Goal: Task Accomplishment & Management: Manage account settings

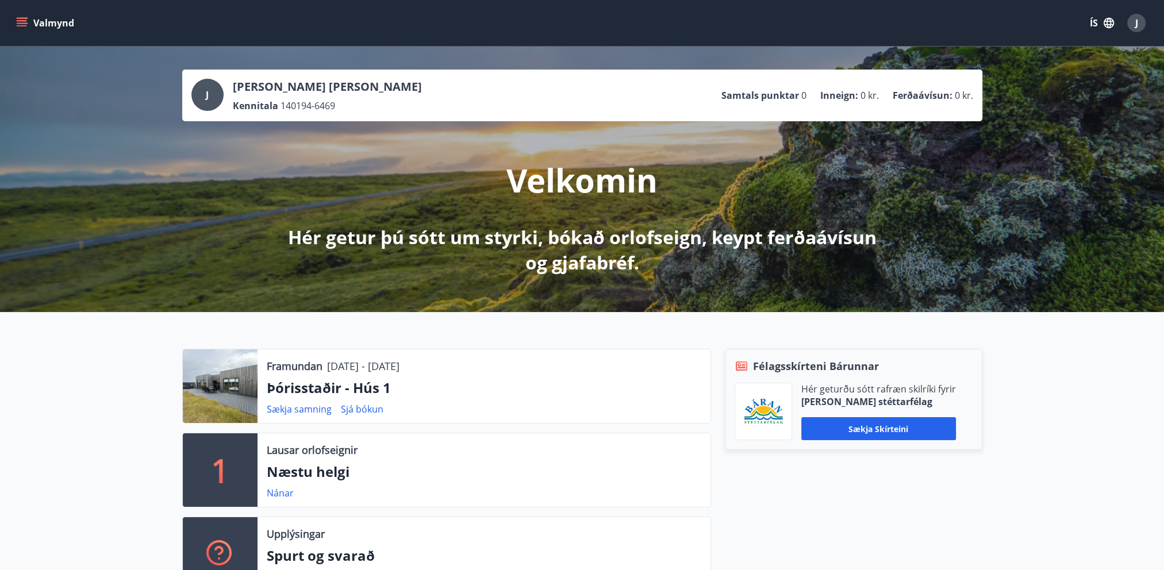
drag, startPoint x: 368, startPoint y: 363, endPoint x: 498, endPoint y: 358, distance: 130.0
click at [498, 358] on div "Framundan 28.10.2025 - 31.10.2025 Þórisstaðir - Hús 1 Sækja samning Sjá bókun" at bounding box center [484, 386] width 453 height 74
drag, startPoint x: 498, startPoint y: 358, endPoint x: 546, endPoint y: 378, distance: 52.5
click at [546, 378] on div "Framundan 28.10.2025 - 31.10.2025 Þórisstaðir - Hús 1 Sækja samning Sjá bókun" at bounding box center [484, 386] width 453 height 74
click at [1136, 16] on div "J" at bounding box center [1136, 23] width 18 height 18
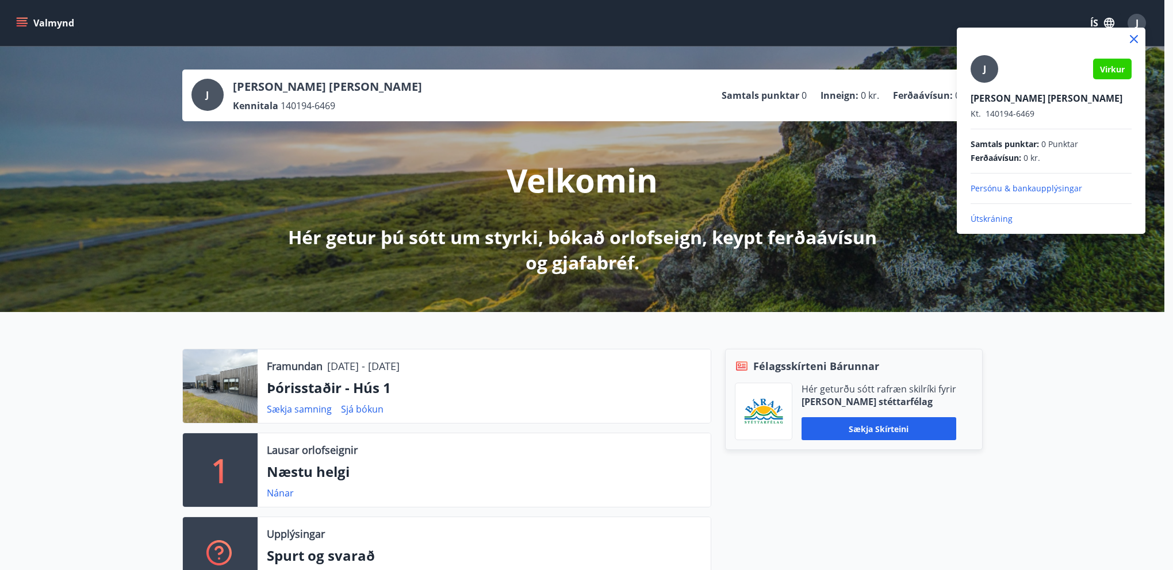
drag, startPoint x: 1093, startPoint y: 432, endPoint x: 1098, endPoint y: 383, distance: 48.5
click at [1093, 431] on div at bounding box center [586, 285] width 1173 height 570
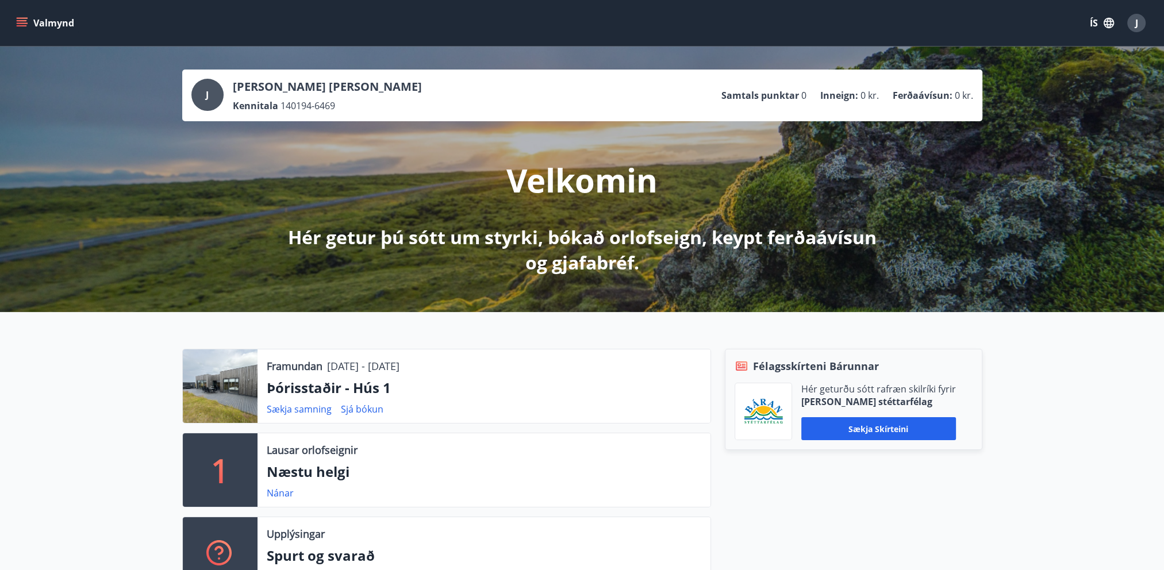
click at [20, 20] on icon "menu" at bounding box center [21, 22] width 11 height 11
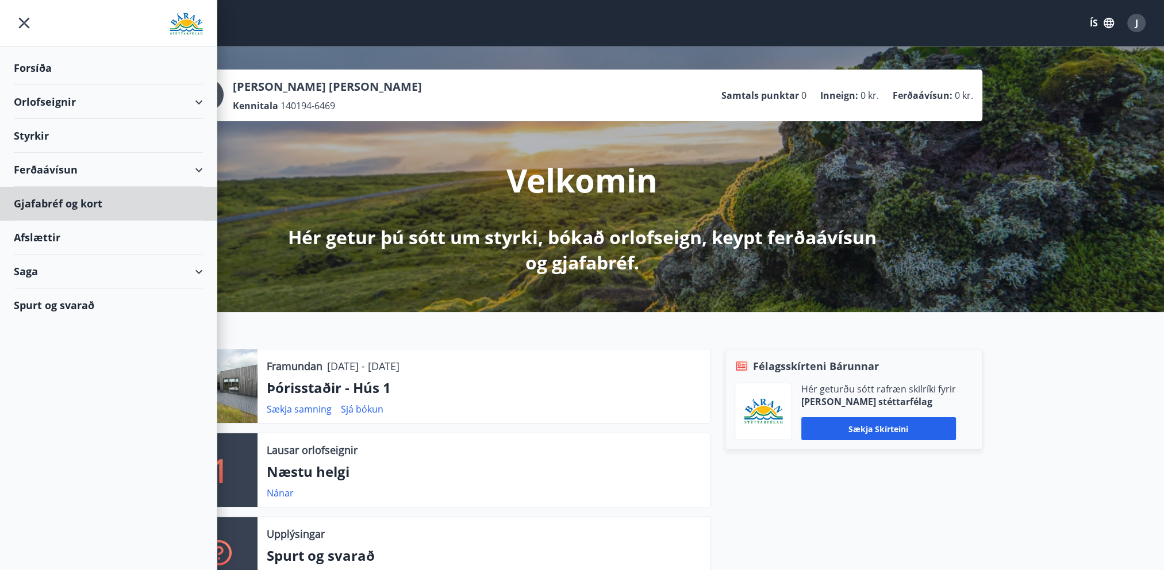
drag, startPoint x: 71, startPoint y: 226, endPoint x: 68, endPoint y: 239, distance: 13.5
click at [68, 238] on ul "Forsíða Orlofseignir Styrkir Ferðaávísun Gjafabréf og kort Afslættir Saga Spurt…" at bounding box center [108, 184] width 217 height 275
click at [607, 341] on div "Framundan 28.10.2025 - 31.10.2025 Þórisstaðir - Hús 1 Sækja samning Sjá bókun 1…" at bounding box center [582, 465] width 1164 height 307
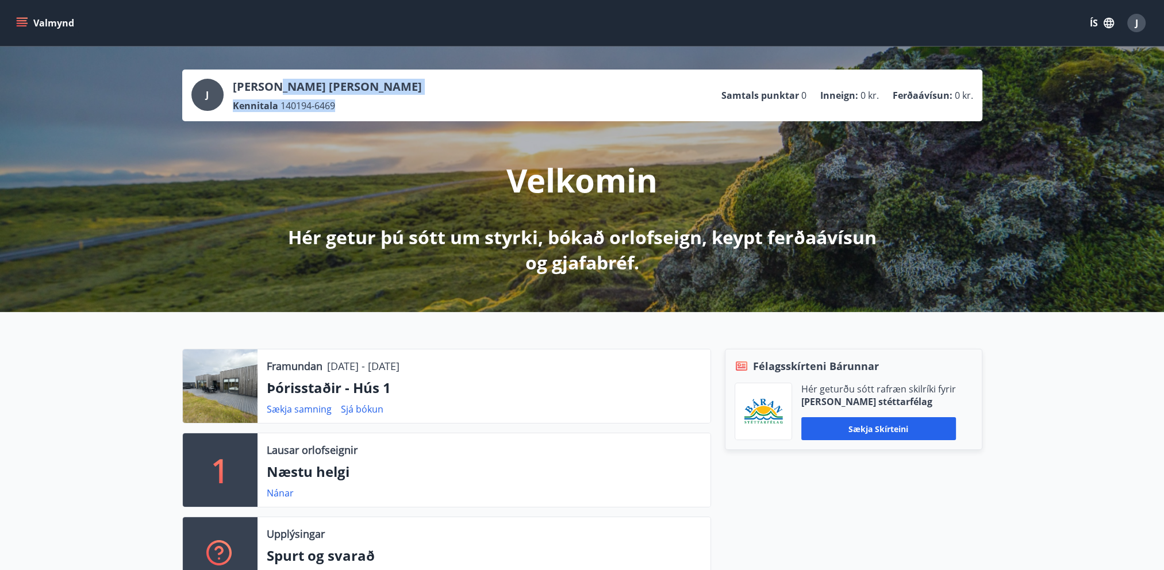
drag, startPoint x: 275, startPoint y: 78, endPoint x: 393, endPoint y: 95, distance: 119.1
click at [393, 95] on div "J Jonathan Anthony Pascal Boudet Kennitala 140194-6469 Samtals punktar 0 Inneig…" at bounding box center [582, 96] width 800 height 52
drag, startPoint x: 393, startPoint y: 95, endPoint x: 432, endPoint y: 103, distance: 39.3
click at [430, 104] on div "J Jonathan Anthony Pascal Boudet Kennitala 140194-6469 Samtals punktar 0 Inneig…" at bounding box center [582, 95] width 782 height 33
click at [775, 86] on ul "Samtals punktar 0 Inneign : 0 kr. Ferðaávísun : 0 kr." at bounding box center [847, 95] width 252 height 22
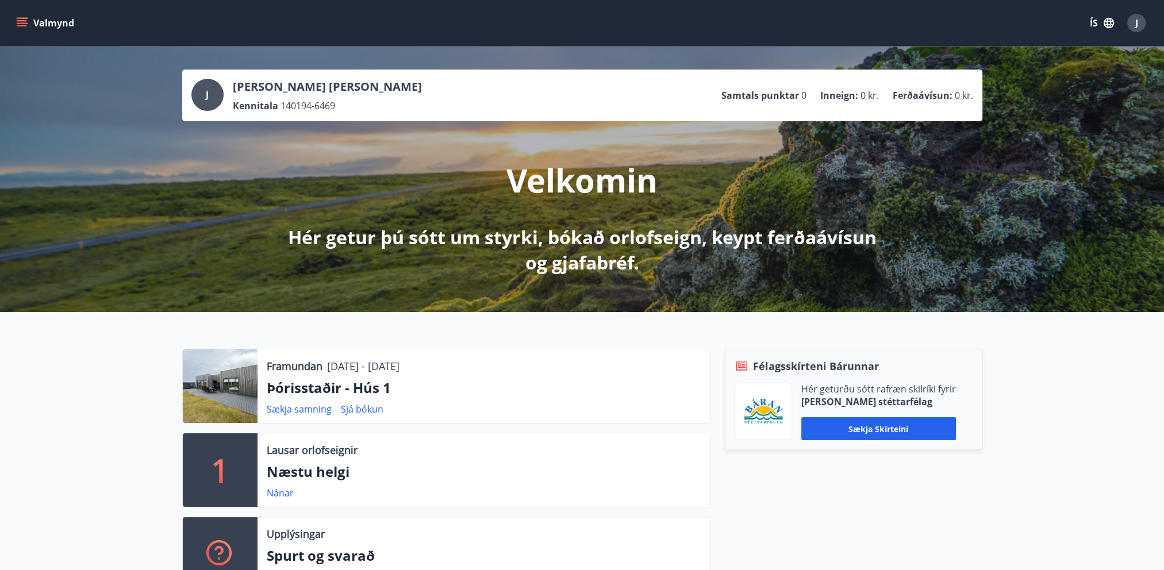
drag, startPoint x: 775, startPoint y: 86, endPoint x: 872, endPoint y: 90, distance: 96.7
click at [872, 90] on span "0 kr." at bounding box center [869, 95] width 18 height 13
click at [1023, 333] on div "Framundan 28.10.2025 - 31.10.2025 Þórisstaðir - Hús 1 Sækja samning Sjá bókun 1…" at bounding box center [582, 465] width 1164 height 307
drag, startPoint x: 356, startPoint y: 371, endPoint x: 471, endPoint y: 364, distance: 114.6
click at [471, 364] on div "Framundan 28.10.2025 - 31.10.2025" at bounding box center [484, 366] width 435 height 15
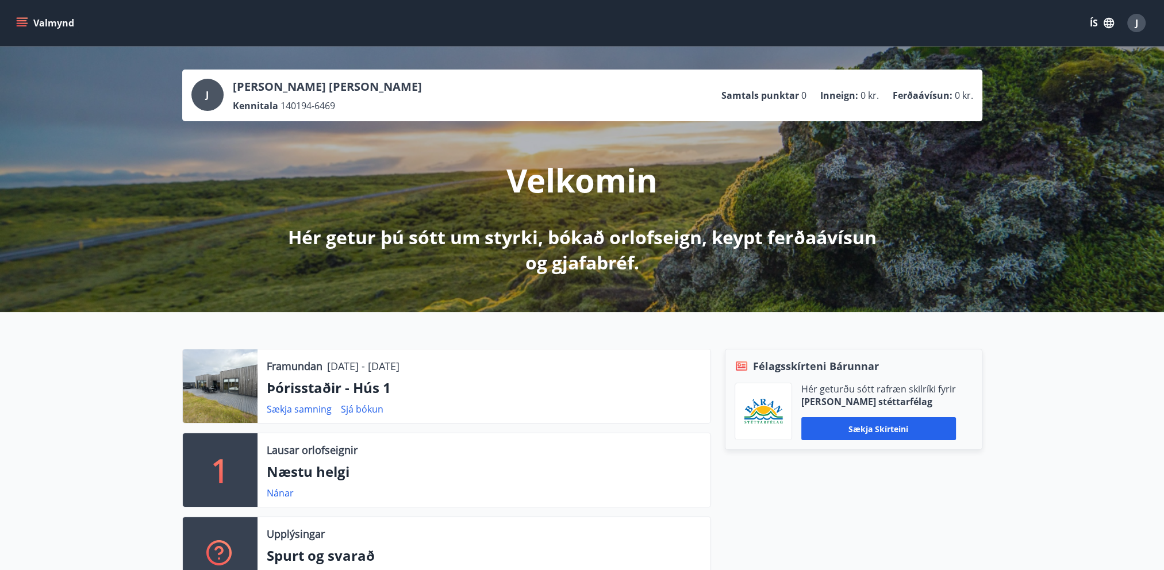
drag, startPoint x: 471, startPoint y: 364, endPoint x: 504, endPoint y: 413, distance: 58.8
click at [499, 412] on div "Sækja samning Sjá bókun" at bounding box center [484, 409] width 435 height 14
click at [315, 411] on link "Sækja samning" at bounding box center [299, 409] width 65 height 13
click at [356, 406] on link "Sjá bókun" at bounding box center [362, 409] width 43 height 13
click at [372, 408] on link "Sjá bókun" at bounding box center [362, 409] width 43 height 13
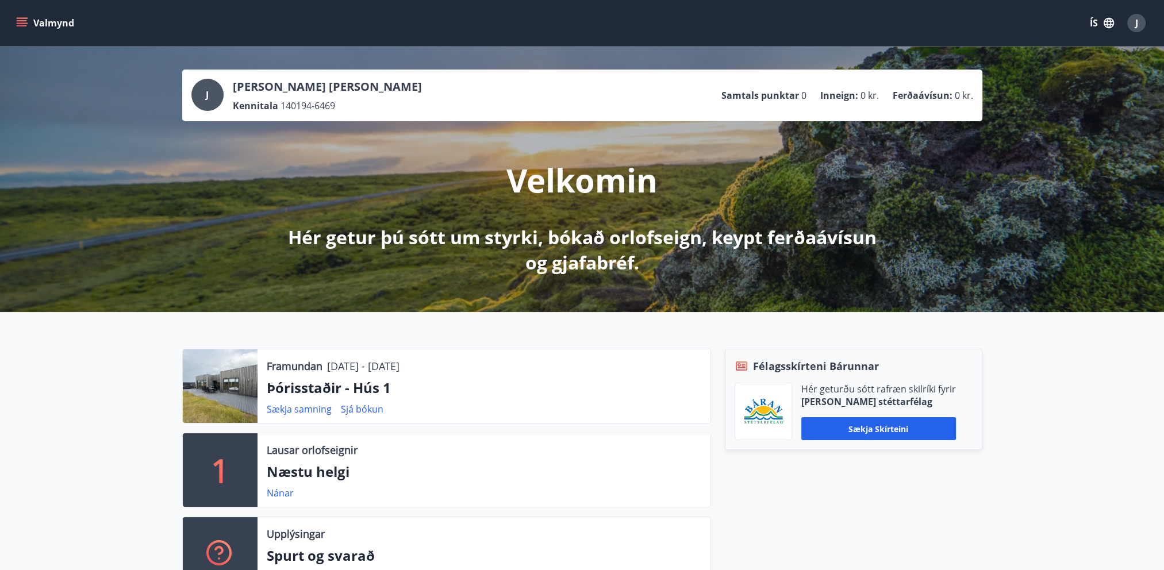
click at [1133, 17] on div "J" at bounding box center [1136, 23] width 18 height 18
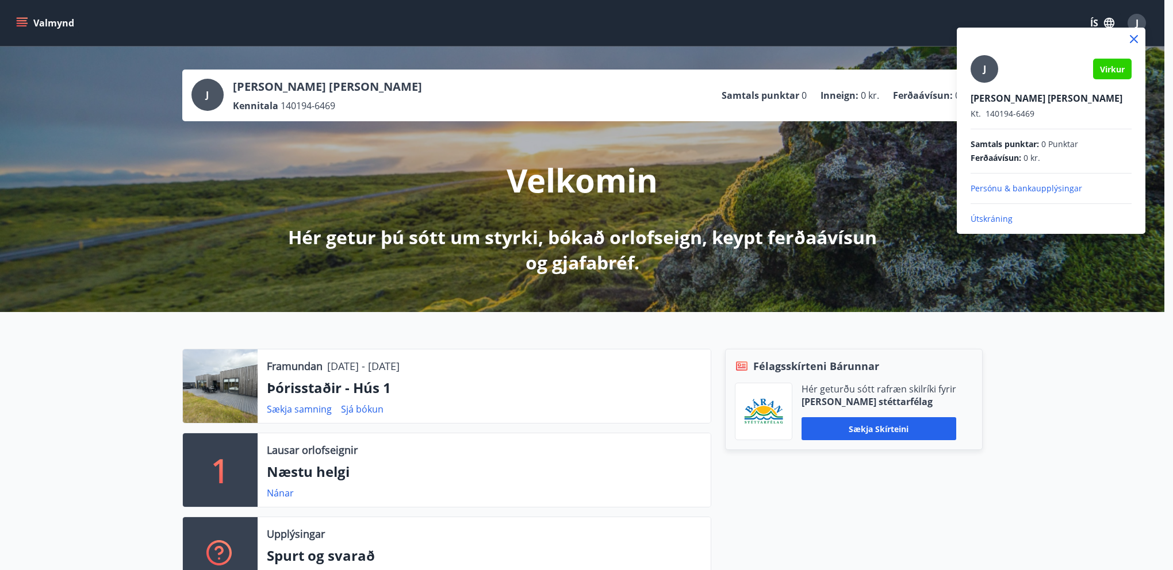
click at [352, 410] on div at bounding box center [586, 285] width 1173 height 570
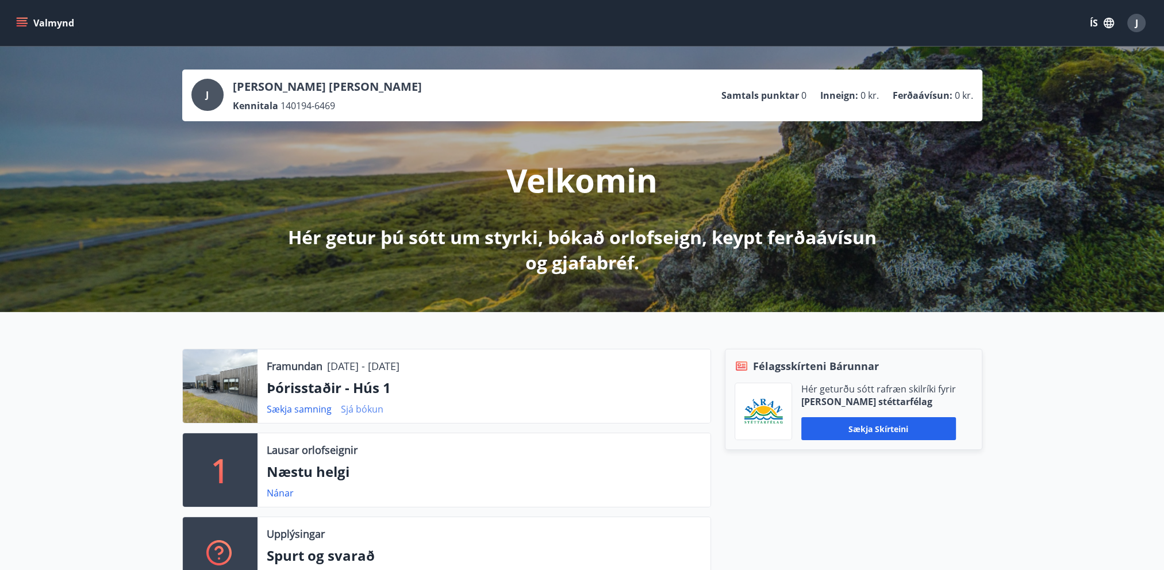
click at [347, 412] on link "Sjá bókun" at bounding box center [362, 409] width 43 height 13
click at [350, 408] on link "Sjá bókun" at bounding box center [362, 409] width 43 height 13
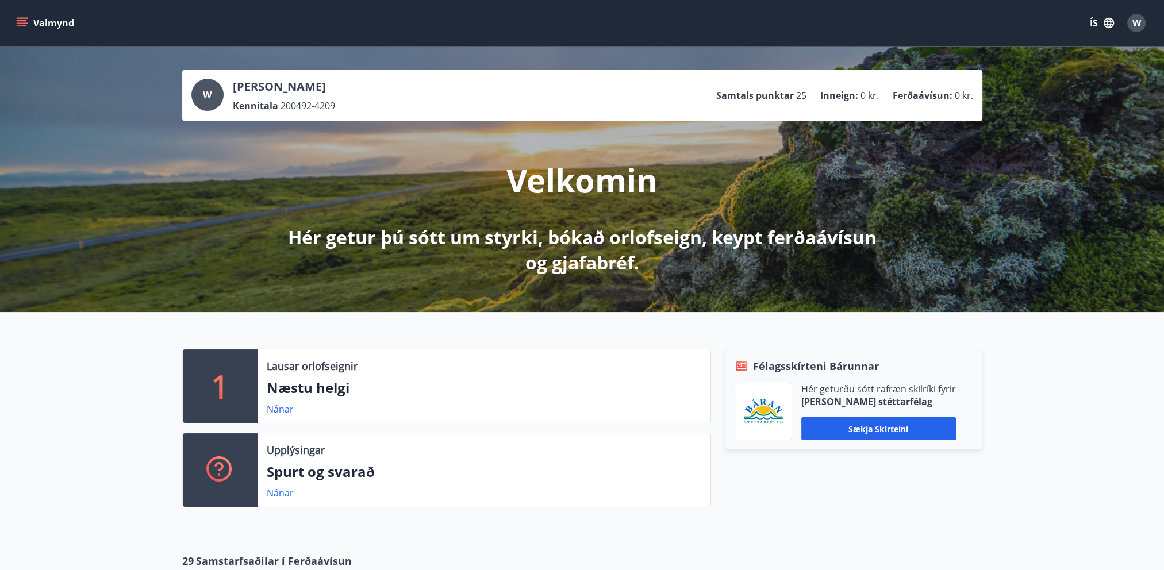
click at [1138, 22] on span "W" at bounding box center [1136, 23] width 9 height 13
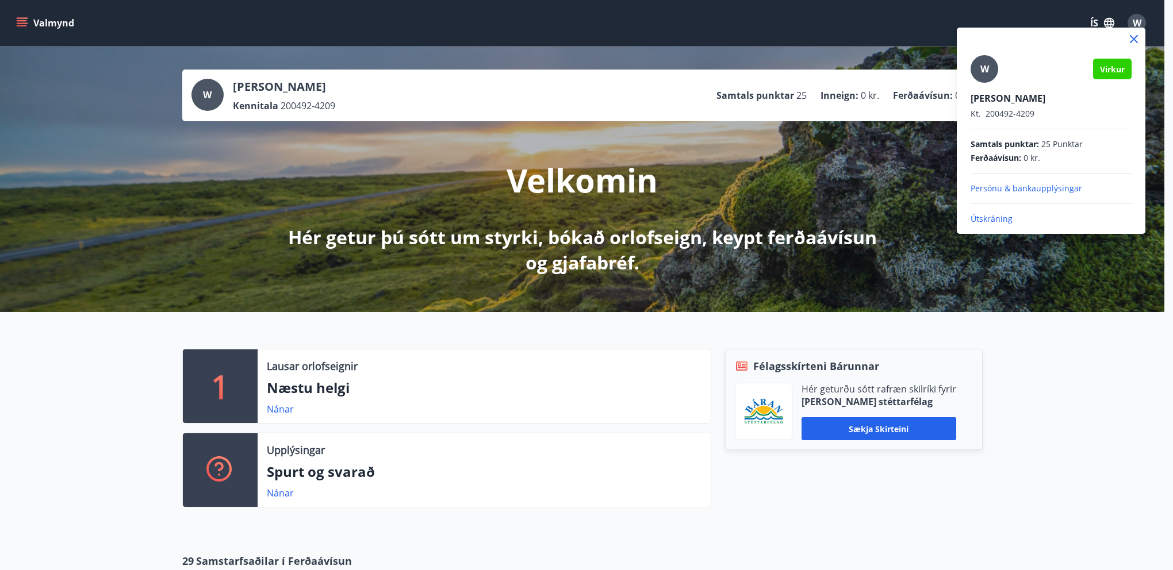
click at [1136, 20] on div at bounding box center [586, 285] width 1173 height 570
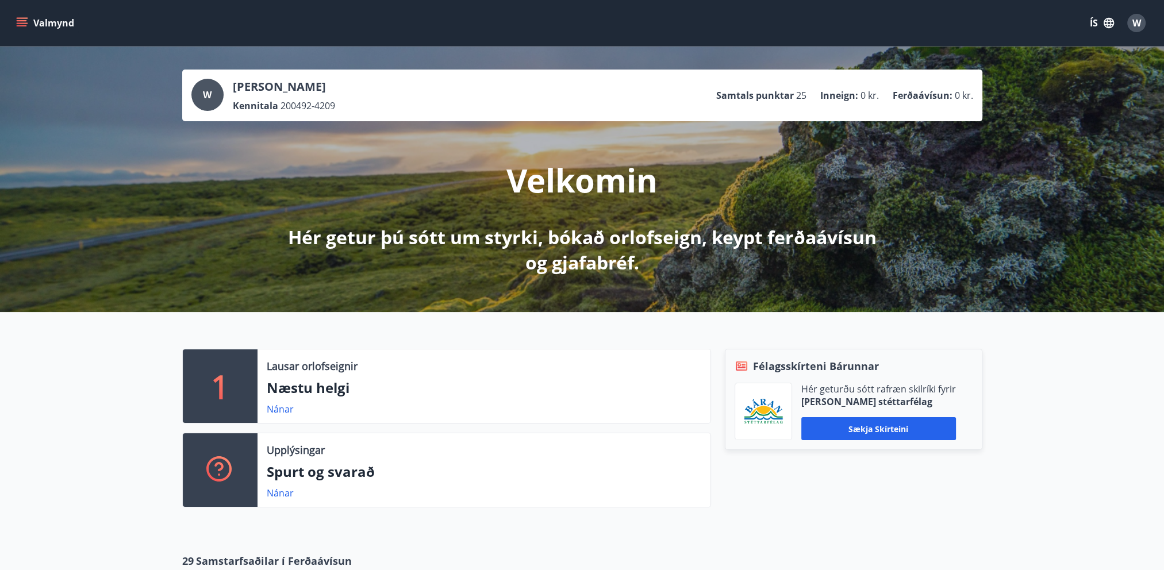
drag, startPoint x: 294, startPoint y: 326, endPoint x: 510, endPoint y: 283, distance: 220.8
click at [294, 325] on div "1 Lausar orlofseignir Næstu helgi Nánar Upplýsingar Spurt og svarað Nánar Félag…" at bounding box center [582, 423] width 1164 height 223
click at [44, 26] on button "Valmynd" at bounding box center [46, 23] width 65 height 21
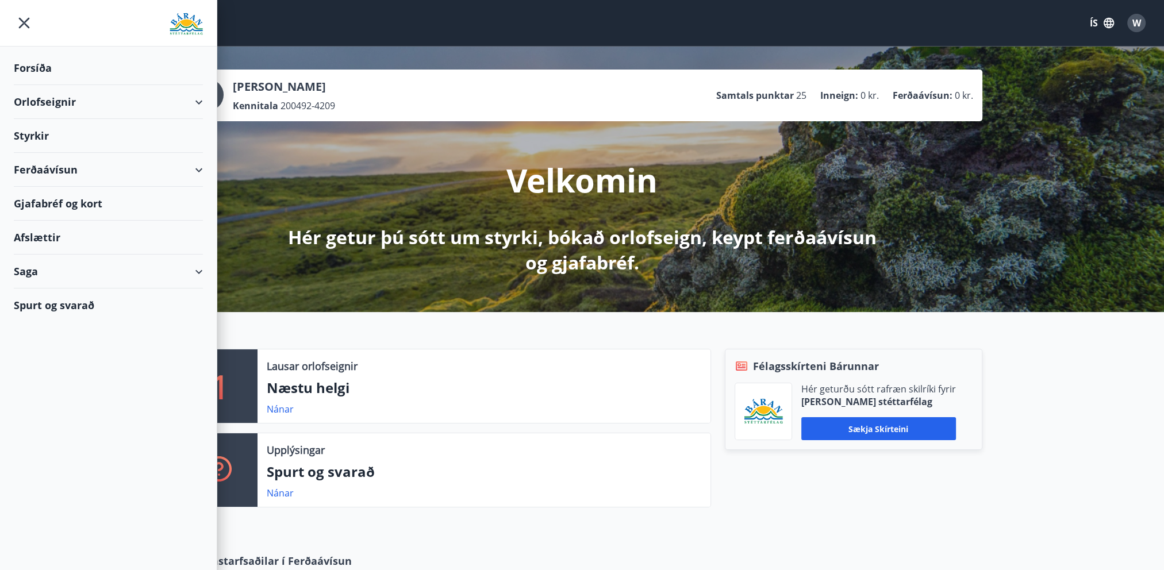
click at [48, 276] on div "Saga" at bounding box center [108, 272] width 189 height 34
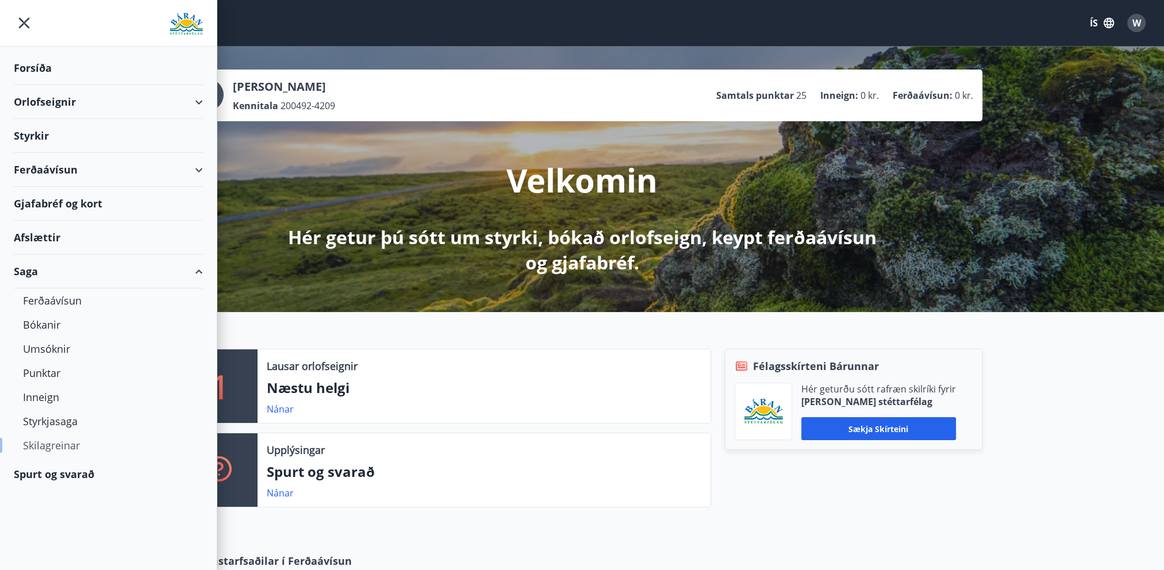
click at [48, 446] on div "Skilagreinar" at bounding box center [108, 445] width 171 height 24
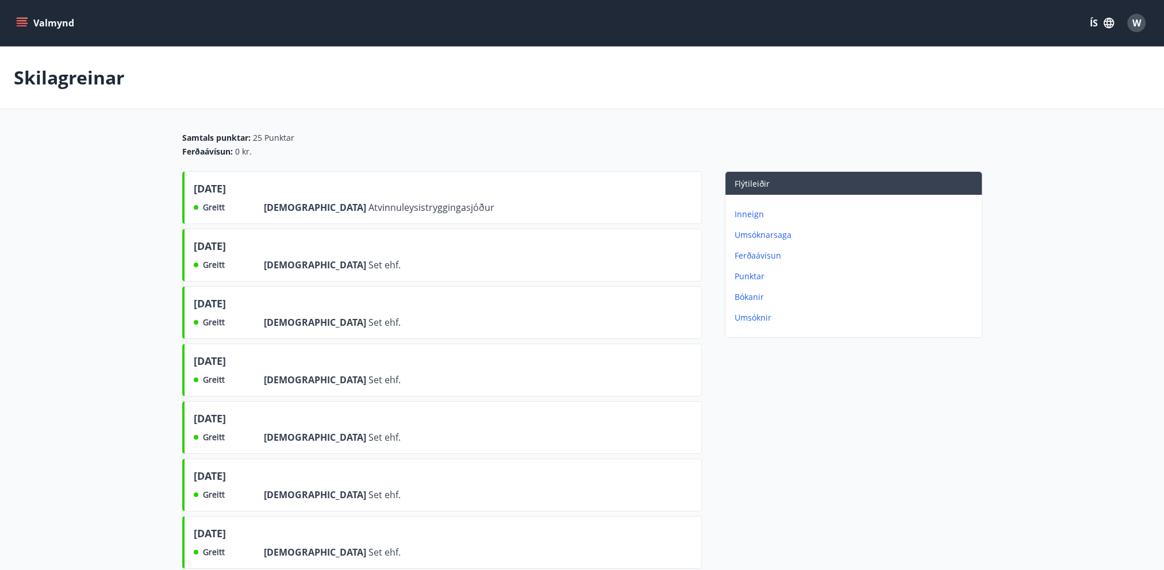
click at [56, 26] on button "Valmynd" at bounding box center [46, 23] width 65 height 21
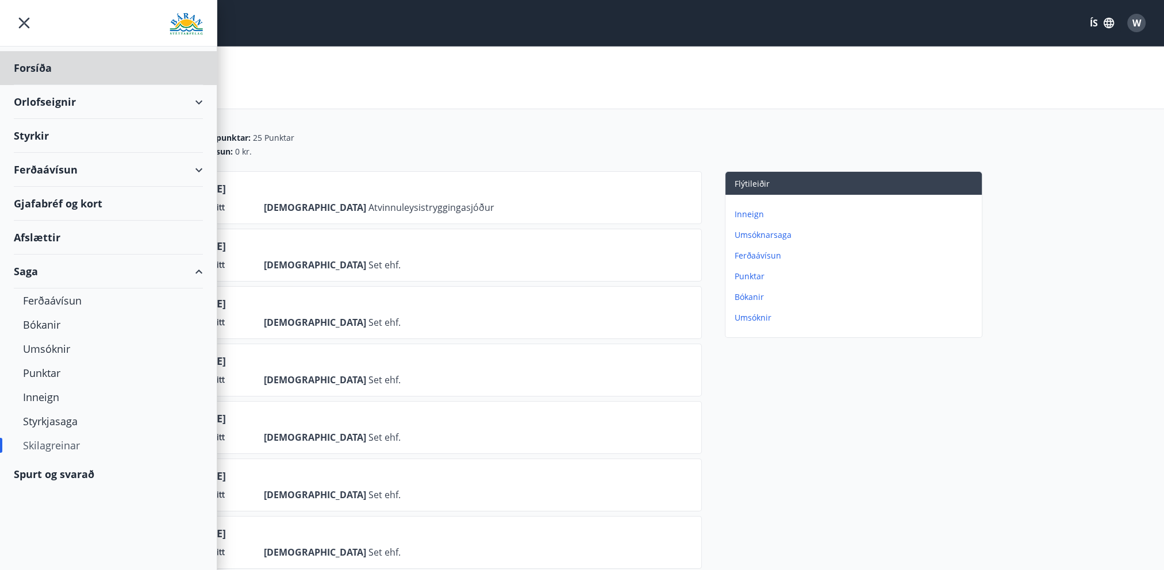
click at [39, 85] on div "Styrkir" at bounding box center [108, 68] width 189 height 34
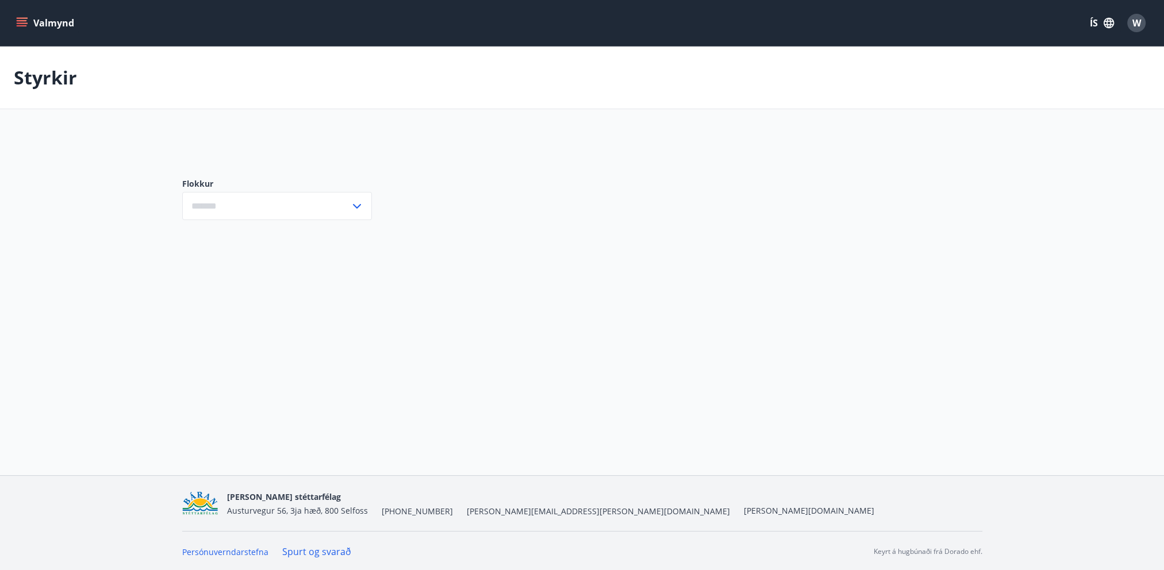
type input "***"
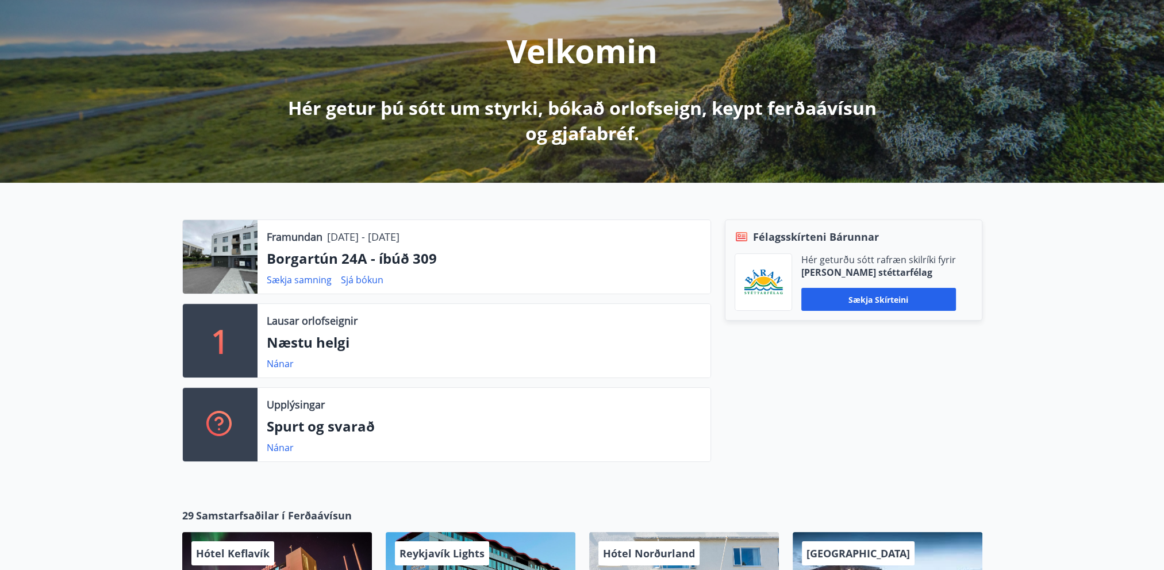
scroll to position [172, 0]
